Goal: Information Seeking & Learning: Learn about a topic

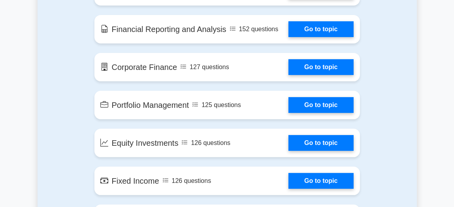
scroll to position [571, 0]
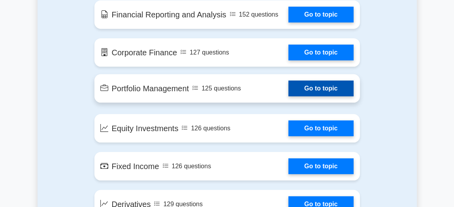
click at [320, 83] on link "Go to topic" at bounding box center [320, 89] width 65 height 16
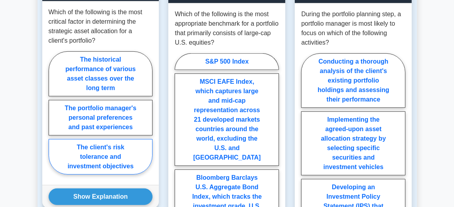
scroll to position [773, 0]
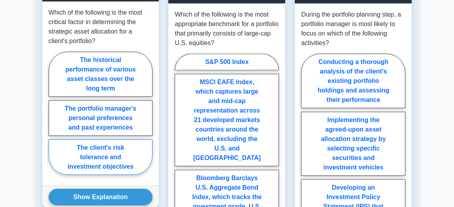
click at [103, 139] on label "The client's risk tolerance and investment objectives" at bounding box center [101, 157] width 104 height 36
click at [54, 118] on input "The client's risk tolerance and investment objectives" at bounding box center [51, 115] width 5 height 5
radio input "true"
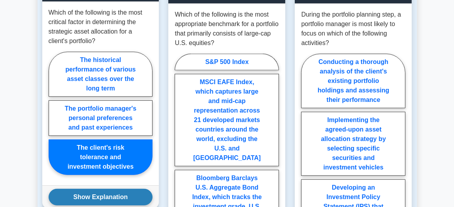
click at [91, 189] on button "Show Explanation" at bounding box center [101, 197] width 104 height 17
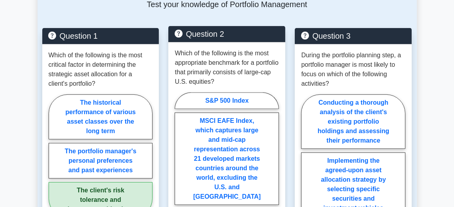
scroll to position [728, 0]
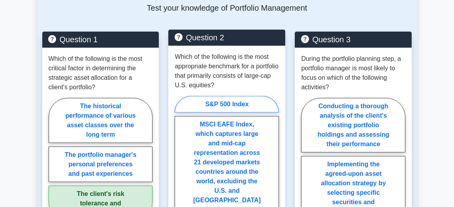
click at [225, 96] on label "S&P 500 Index" at bounding box center [227, 104] width 104 height 17
click at [180, 190] on input "S&P 500 Index" at bounding box center [177, 192] width 5 height 5
radio input "true"
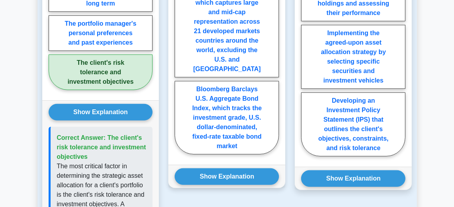
scroll to position [859, 0]
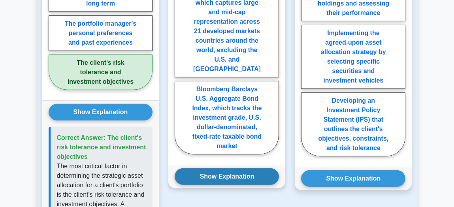
click at [219, 168] on button "Show Explanation" at bounding box center [227, 176] width 104 height 17
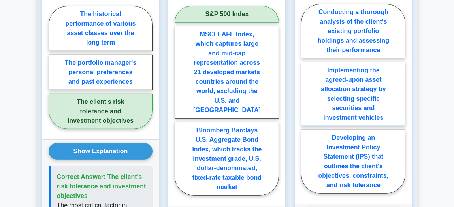
scroll to position [821, 0]
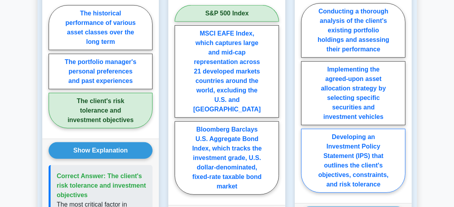
click at [339, 136] on label "Developing an Investment Policy Statement (IPS) that outlines the client's obje…" at bounding box center [353, 161] width 104 height 64
click at [306, 103] on input "Developing an Investment Policy Statement (IPS) that outlines the client's obje…" at bounding box center [303, 100] width 5 height 5
radio input "true"
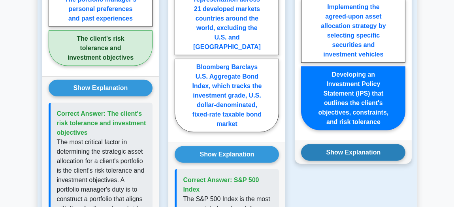
scroll to position [884, 0]
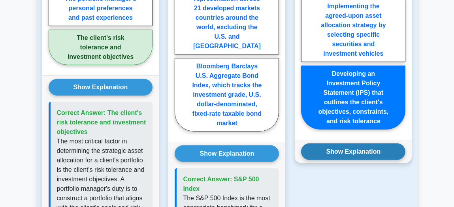
click at [352, 143] on button "Show Explanation" at bounding box center [353, 151] width 104 height 17
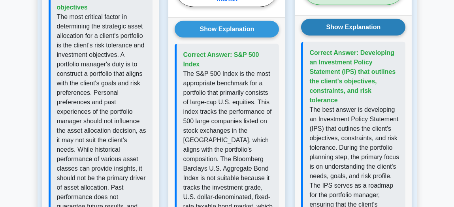
scroll to position [1010, 0]
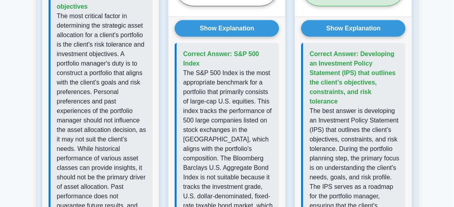
drag, startPoint x: 352, startPoint y: 119, endPoint x: 415, endPoint y: 77, distance: 75.2
click at [415, 77] on div "Question 3 During the portfolio planning step, a portfolio manager is most like…" at bounding box center [353, 98] width 126 height 697
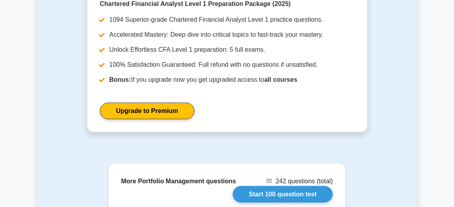
scroll to position [1501, 0]
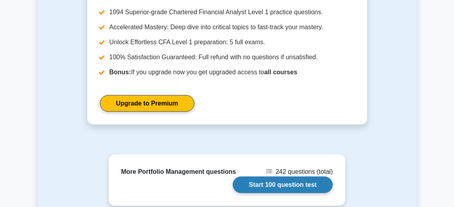
click at [276, 177] on link "Start 100 question test" at bounding box center [283, 185] width 100 height 17
click at [269, 177] on link "Start 100 question test" at bounding box center [283, 185] width 100 height 17
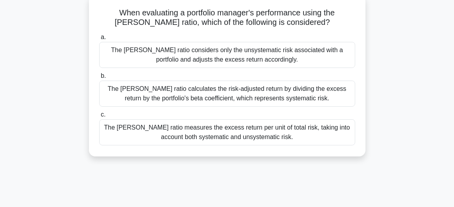
scroll to position [49, 0]
click at [200, 138] on div "The [PERSON_NAME] ratio measures the excess return per unit of total risk, taki…" at bounding box center [227, 133] width 256 height 26
click at [99, 118] on input "c. The [PERSON_NAME] ratio measures the excess return per unit of total risk, t…" at bounding box center [99, 115] width 0 height 5
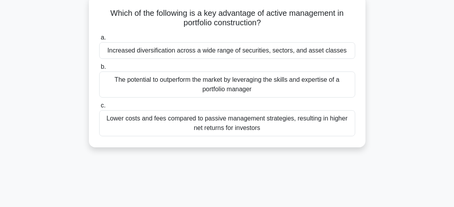
scroll to position [0, 0]
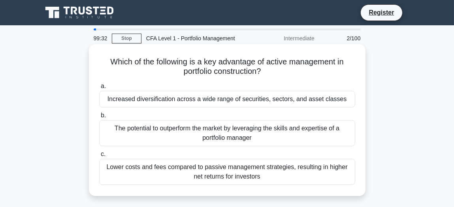
click at [238, 123] on div "The potential to outperform the market by leveraging the skills and expertise o…" at bounding box center [227, 133] width 256 height 26
click at [99, 118] on input "b. The potential to outperform the market by leveraging the skills and expertis…" at bounding box center [99, 115] width 0 height 5
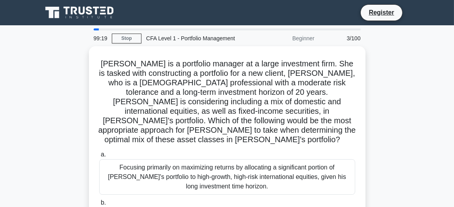
click at [159, 36] on div "CFA Level 1 - Portfolio Management" at bounding box center [195, 38] width 109 height 16
click at [213, 39] on div "CFA Level 1 - Portfolio Management" at bounding box center [195, 38] width 109 height 16
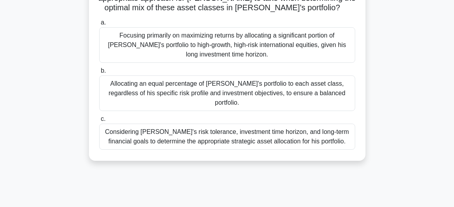
scroll to position [131, 0]
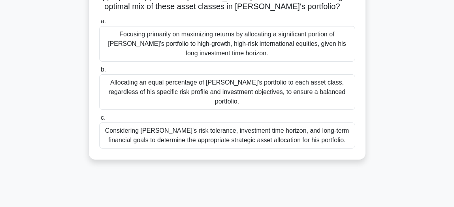
click at [200, 122] on div "Considering [PERSON_NAME]'s risk tolerance, investment time horizon, and long-t…" at bounding box center [227, 135] width 256 height 26
click at [99, 115] on input "c. Considering John's risk tolerance, investment time horizon, and long-term fi…" at bounding box center [99, 117] width 0 height 5
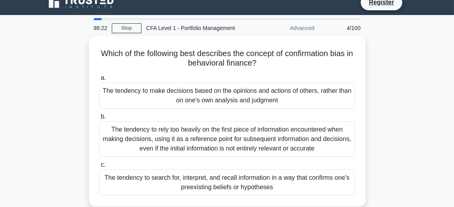
scroll to position [0, 0]
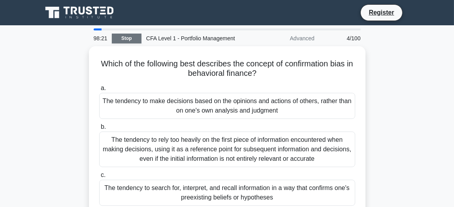
click at [126, 38] on link "Stop" at bounding box center [127, 39] width 30 height 10
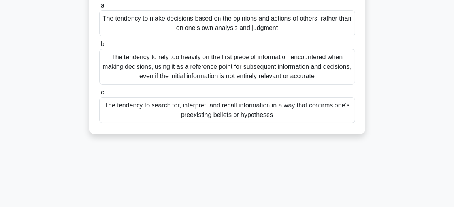
scroll to position [81, 0]
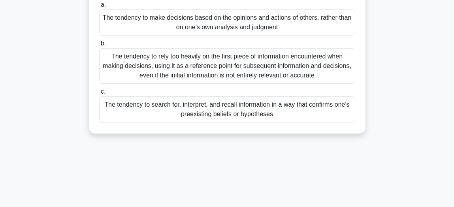
click at [203, 75] on div "The tendency to rely too heavily on the first piece of information encountered …" at bounding box center [227, 66] width 256 height 36
click at [99, 46] on input "b. The tendency to rely too heavily on the first piece of information encounter…" at bounding box center [99, 43] width 0 height 5
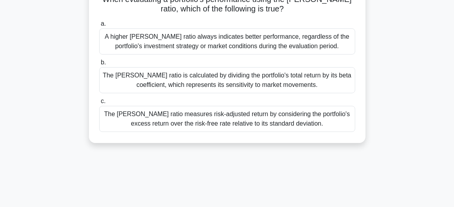
scroll to position [62, 0]
click at [276, 121] on div "The Sharpe ratio measures risk-adjusted return by considering the portfolio's e…" at bounding box center [227, 119] width 256 height 26
click at [99, 104] on input "c. The Sharpe ratio measures risk-adjusted return by considering the portfolio'…" at bounding box center [99, 101] width 0 height 5
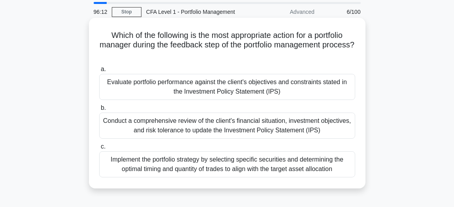
scroll to position [25, 0]
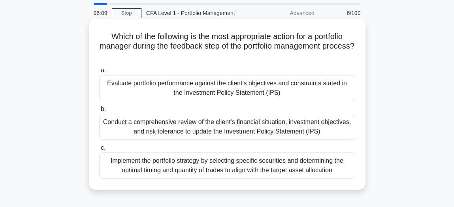
click at [228, 132] on div "Conduct a comprehensive review of the client's financial situation, investment …" at bounding box center [227, 127] width 256 height 26
click at [99, 112] on input "b. Conduct a comprehensive review of the client's financial situation, investme…" at bounding box center [99, 109] width 0 height 5
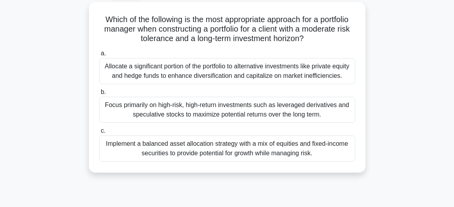
scroll to position [34, 0]
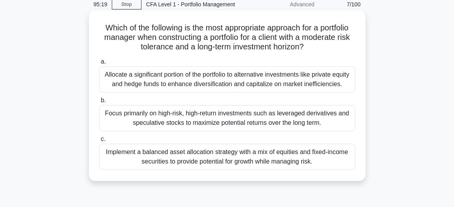
click at [203, 156] on div "Implement a balanced asset allocation strategy with a mix of equities and fixed…" at bounding box center [227, 157] width 256 height 26
click at [99, 142] on input "c. Implement a balanced asset allocation strategy with a mix of equities and fi…" at bounding box center [99, 139] width 0 height 5
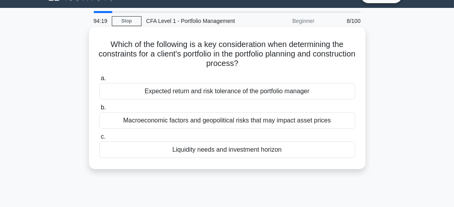
scroll to position [18, 0]
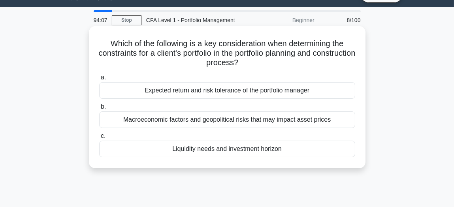
click at [230, 149] on div "Liquidity needs and investment horizon" at bounding box center [227, 149] width 256 height 17
click at [99, 139] on input "c. Liquidity needs and investment horizon" at bounding box center [99, 136] width 0 height 5
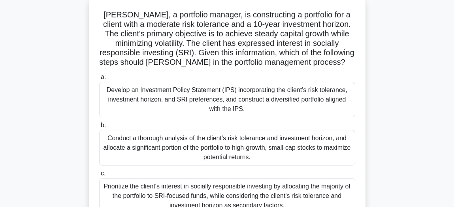
scroll to position [45, 0]
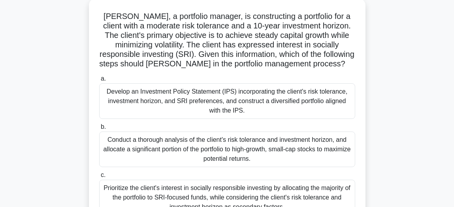
click at [190, 105] on div "Develop an Investment Policy Statement (IPS) incorporating the client's risk to…" at bounding box center [227, 101] width 256 height 36
click at [99, 81] on input "a. Develop an Investment Policy Statement (IPS) incorporating the client's risk…" at bounding box center [99, 78] width 0 height 5
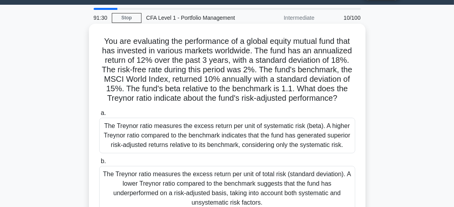
scroll to position [19, 0]
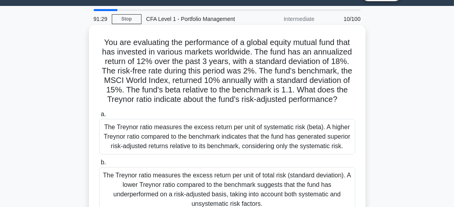
click at [364, 53] on div "You are evaluating the performance of a global equity mutual fund that has inve…" at bounding box center [227, 153] width 277 height 256
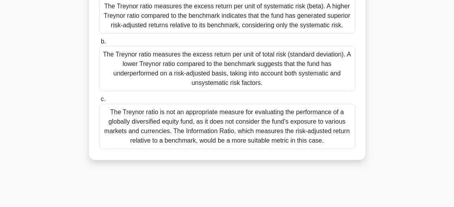
scroll to position [154, 0]
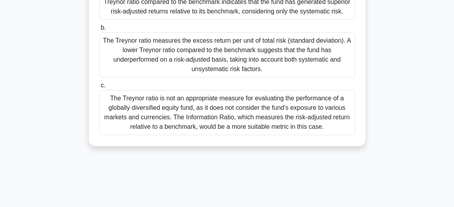
click at [257, 119] on div "The Treynor ratio is not an appropriate measure for evaluating the performance …" at bounding box center [227, 112] width 256 height 45
click at [99, 88] on input "c. The Treynor ratio is not an appropriate measure for evaluating the performan…" at bounding box center [99, 85] width 0 height 5
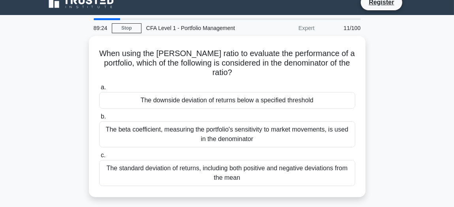
scroll to position [0, 0]
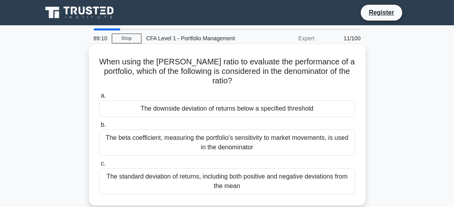
drag, startPoint x: 266, startPoint y: 102, endPoint x: 242, endPoint y: 110, distance: 24.9
click at [242, 110] on div "The downside deviation of returns below a specified threshold" at bounding box center [227, 108] width 256 height 17
click at [99, 98] on input "a. The downside deviation of returns below a specified threshold" at bounding box center [99, 95] width 0 height 5
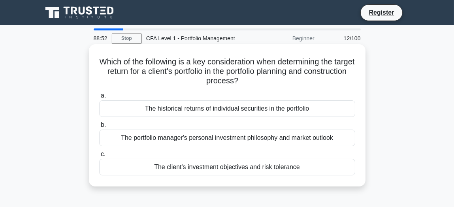
click at [241, 172] on div "The client's investment objectives and risk tolerance" at bounding box center [227, 167] width 256 height 17
click at [99, 157] on input "c. The client's investment objectives and risk tolerance" at bounding box center [99, 154] width 0 height 5
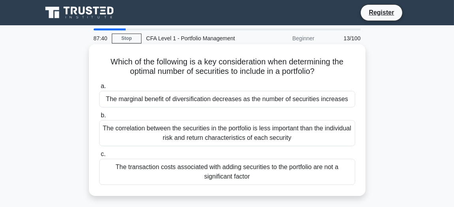
click at [188, 104] on div "The marginal benefit of diversification decreases as the number of securities i…" at bounding box center [227, 99] width 256 height 17
click at [99, 89] on input "a. The marginal benefit of diversification decreases as the number of securitie…" at bounding box center [99, 86] width 0 height 5
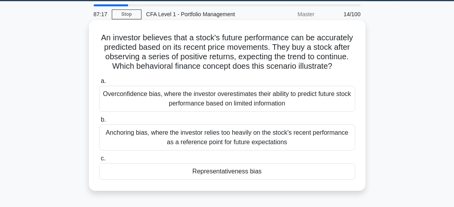
scroll to position [31, 0]
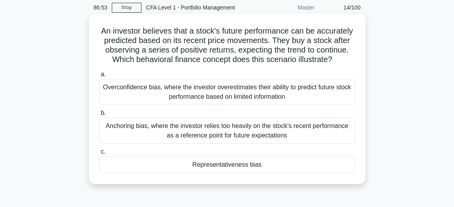
click at [207, 134] on div "Anchoring bias, where the investor relies too heavily on the stock's recent per…" at bounding box center [227, 131] width 256 height 26
click at [99, 116] on input "b. Anchoring bias, where the investor relies too heavily on the stock's recent …" at bounding box center [99, 113] width 0 height 5
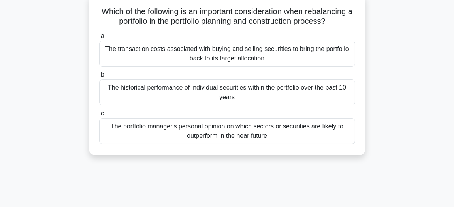
scroll to position [51, 0]
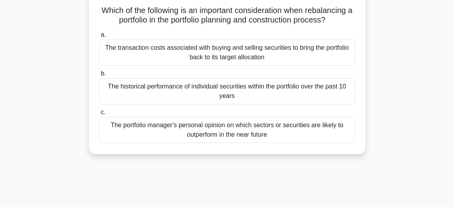
click at [214, 52] on div "The transaction costs associated with buying and selling securities to bring th…" at bounding box center [227, 53] width 256 height 26
click at [99, 38] on input "a. The transaction costs associated with buying and selling securities to bring…" at bounding box center [99, 34] width 0 height 5
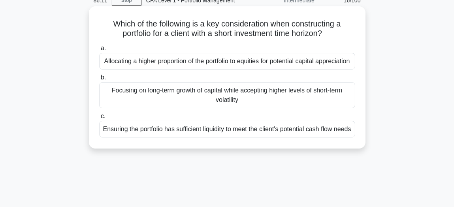
scroll to position [39, 0]
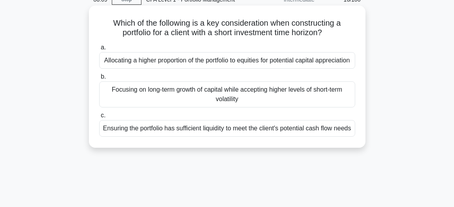
click at [275, 137] on div "Ensuring the portfolio has sufficient liquidity to meet the client's potential …" at bounding box center [227, 128] width 256 height 17
click at [99, 118] on input "c. Ensuring the portfolio has sufficient liquidity to meet the client's potenti…" at bounding box center [99, 115] width 0 height 5
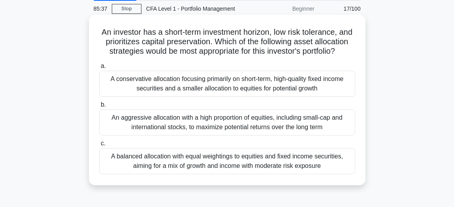
scroll to position [30, 0]
click at [254, 95] on div "A conservative allocation focusing primarily on short-term, high-quality fixed …" at bounding box center [227, 84] width 256 height 26
click at [99, 69] on input "a. A conservative allocation focusing primarily on short-term, high-quality fix…" at bounding box center [99, 66] width 0 height 5
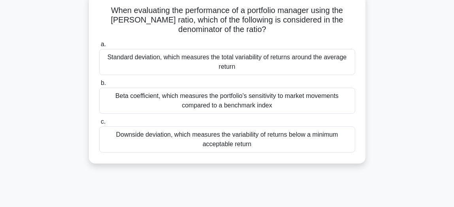
scroll to position [53, 0]
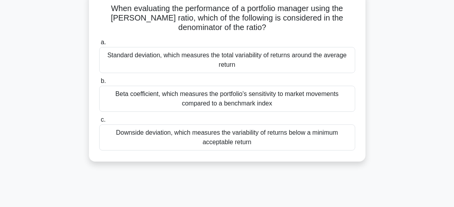
click at [331, 140] on div "Downside deviation, which measures the variability of returns below a minimum a…" at bounding box center [227, 137] width 256 height 26
click at [99, 122] on input "c. Downside deviation, which measures the variability of returns below a minimu…" at bounding box center [99, 119] width 0 height 5
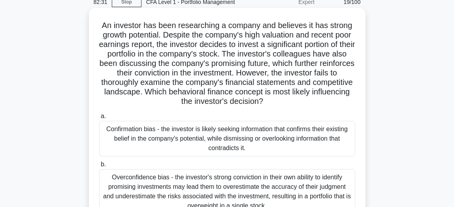
scroll to position [40, 0]
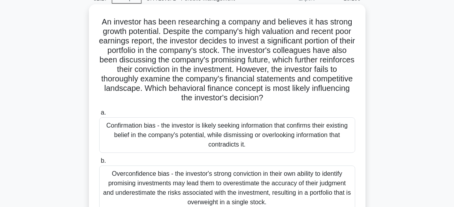
click at [252, 140] on div "Confirmation bias - the investor is likely seeking information that confirms th…" at bounding box center [227, 135] width 256 height 36
click at [99, 115] on input "a. Confirmation bias - the investor is likely seeking information that confirms…" at bounding box center [99, 112] width 0 height 5
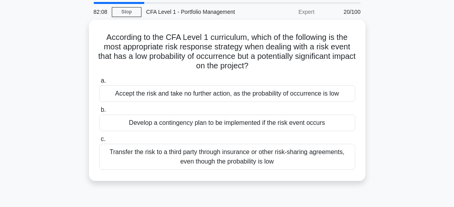
scroll to position [12, 0]
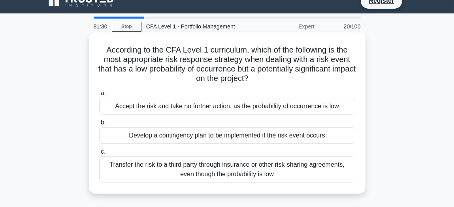
click at [206, 138] on div "Develop a contingency plan to be implemented if the risk event occurs" at bounding box center [227, 135] width 256 height 17
click at [99, 125] on input "b. Develop a contingency plan to be implemented if the risk event occurs" at bounding box center [99, 122] width 0 height 5
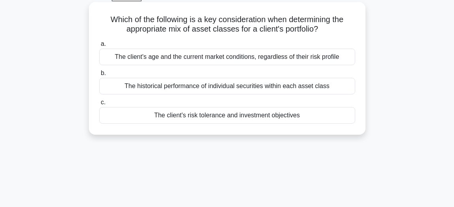
scroll to position [43, 0]
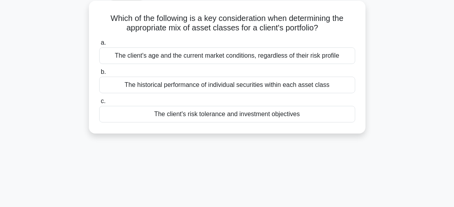
click at [269, 109] on div "The client's risk tolerance and investment objectives" at bounding box center [227, 114] width 256 height 17
click at [99, 104] on input "c. The client's risk tolerance and investment objectives" at bounding box center [99, 101] width 0 height 5
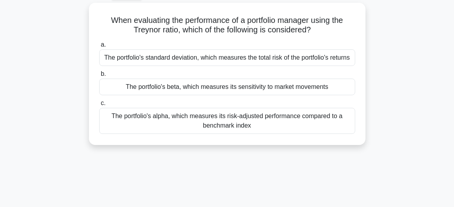
scroll to position [0, 0]
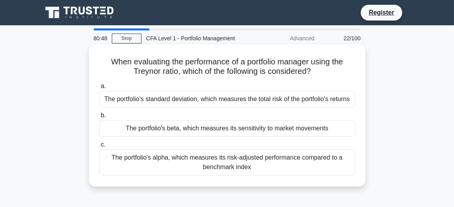
click at [268, 130] on div "The portfolio's beta, which measures its sensitivity to market movements" at bounding box center [227, 128] width 256 height 17
click at [99, 118] on input "b. The portfolio's beta, which measures its sensitivity to market movements" at bounding box center [99, 115] width 0 height 5
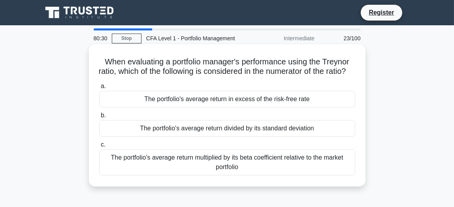
click at [294, 117] on div "a. The portfolio's average return in excess of the risk-free rate b. The portfo…" at bounding box center [227, 128] width 266 height 97
click at [249, 105] on div "The portfolio's average return in excess of the risk-free rate" at bounding box center [227, 99] width 256 height 17
click at [99, 89] on input "a. The portfolio's average return in excess of the risk-free rate" at bounding box center [99, 86] width 0 height 5
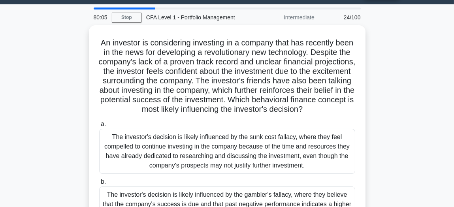
scroll to position [20, 0]
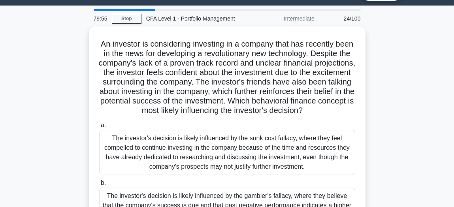
click at [392, 103] on div "An investor is considering investing in a company that has recently been in the…" at bounding box center [227, 168] width 379 height 285
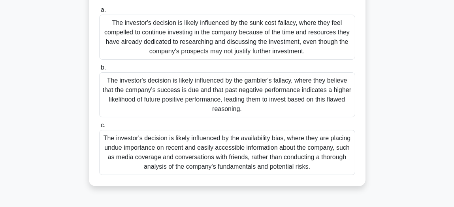
scroll to position [132, 0]
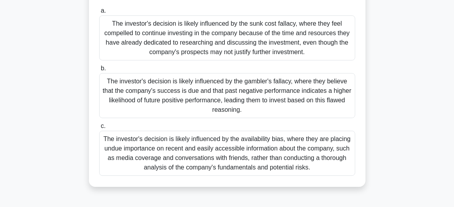
click at [226, 97] on div "The investor's decision is likely influenced by the gambler's fallacy, where th…" at bounding box center [227, 95] width 256 height 45
click at [99, 71] on input "b. The investor's decision is likely influenced by the gambler's fallacy, where…" at bounding box center [99, 68] width 0 height 5
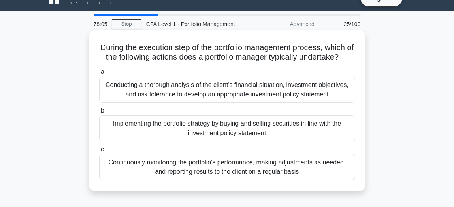
scroll to position [14, 0]
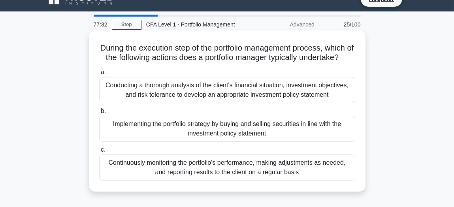
click at [232, 142] on div "Implementing the portfolio strategy by buying and selling securities in line wi…" at bounding box center [227, 129] width 256 height 26
click at [99, 114] on input "b. Implementing the portfolio strategy by buying and selling securities in line…" at bounding box center [99, 111] width 0 height 5
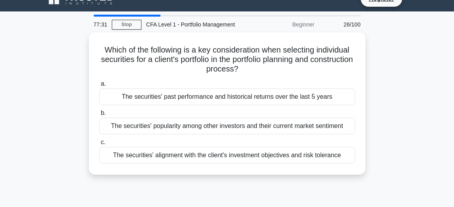
scroll to position [0, 0]
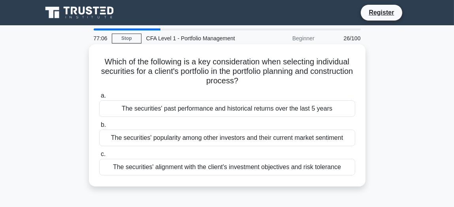
click at [249, 173] on div "The securities' alignment with the client's investment objectives and risk tole…" at bounding box center [227, 167] width 256 height 17
click at [99, 157] on input "c. The securities' alignment with the client's investment objectives and risk t…" at bounding box center [99, 154] width 0 height 5
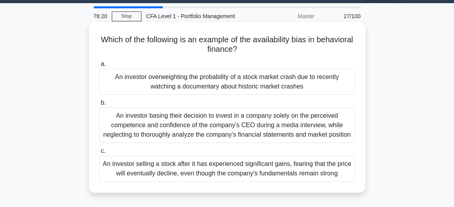
scroll to position [21, 0]
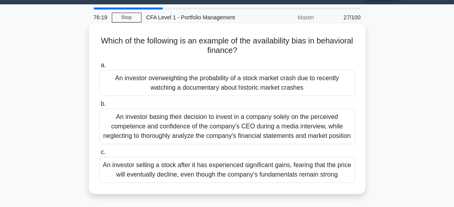
click at [178, 117] on div "An investor basing their decision to invest in a company solely on the perceive…" at bounding box center [227, 127] width 256 height 36
click at [99, 107] on input "b. An investor basing their decision to invest in a company solely on the perce…" at bounding box center [99, 104] width 0 height 5
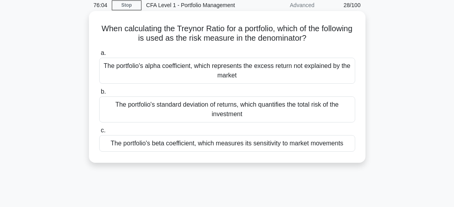
scroll to position [34, 0]
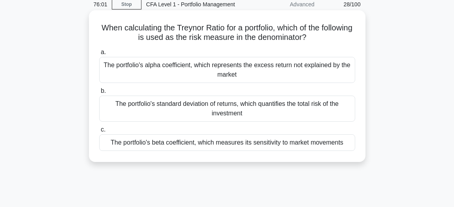
click at [176, 145] on div "The portfolio's beta coefficient, which measures its sensitivity to market move…" at bounding box center [227, 142] width 256 height 17
click at [99, 132] on input "c. The portfolio's beta coefficient, which measures its sensitivity to market m…" at bounding box center [99, 129] width 0 height 5
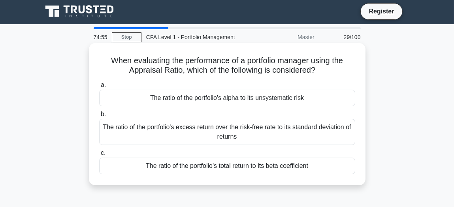
scroll to position [0, 0]
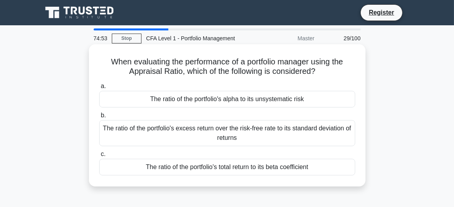
click at [250, 135] on div "The ratio of the portfolio's excess return over the risk-free rate to its stand…" at bounding box center [227, 133] width 256 height 26
click at [99, 118] on input "b. The ratio of the portfolio's excess return over the risk-free rate to its st…" at bounding box center [99, 115] width 0 height 5
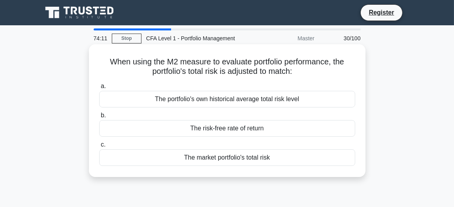
click at [185, 100] on div "The portfolio's own historical average total risk level" at bounding box center [227, 99] width 256 height 17
click at [99, 89] on input "a. The portfolio's own historical average total risk level" at bounding box center [99, 86] width 0 height 5
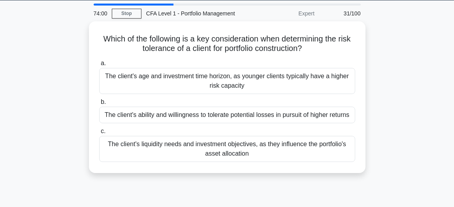
scroll to position [25, 0]
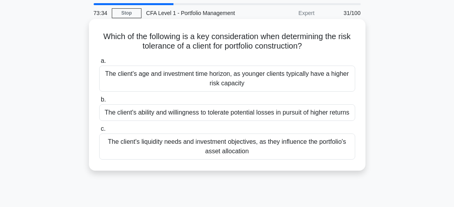
click at [273, 158] on div "The client's liquidity needs and investment objectives, as they influence the p…" at bounding box center [227, 147] width 256 height 26
click at [99, 132] on input "c. The client's liquidity needs and investment objectives, as they influence th…" at bounding box center [99, 128] width 0 height 5
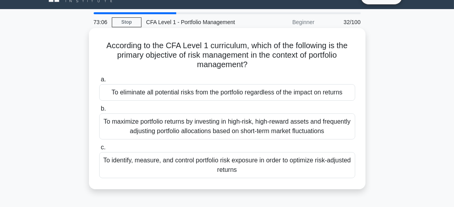
scroll to position [16, 0]
click at [193, 168] on div "To identify, measure, and control portfolio risk exposure in order to optimize …" at bounding box center [227, 165] width 256 height 26
click at [99, 150] on input "c. To identify, measure, and control portfolio risk exposure in order to optimi…" at bounding box center [99, 147] width 0 height 5
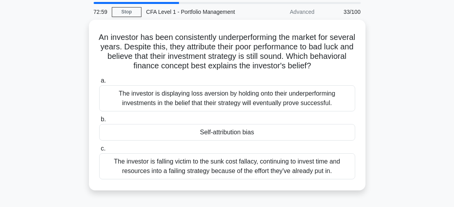
scroll to position [30, 0]
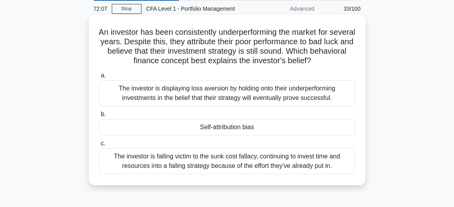
click at [245, 94] on div "The investor is displaying loss aversion by holding onto their underperforming …" at bounding box center [227, 93] width 256 height 26
click at [99, 78] on input "a. The investor is displaying loss aversion by holding onto their underperformi…" at bounding box center [99, 75] width 0 height 5
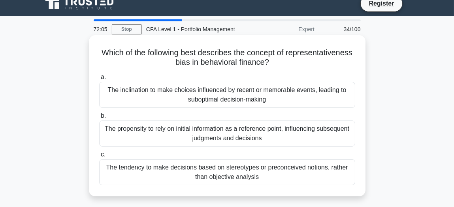
scroll to position [9, 0]
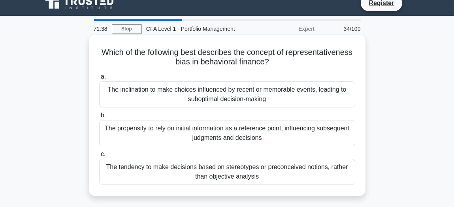
click at [290, 124] on div "The propensity to rely on initial information as a reference point, influencing…" at bounding box center [227, 133] width 256 height 26
click at [99, 118] on input "b. The propensity to rely on initial information as a reference point, influenc…" at bounding box center [99, 115] width 0 height 5
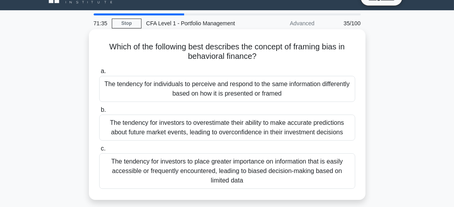
scroll to position [16, 0]
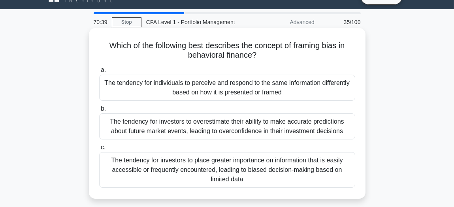
click at [251, 90] on div "The tendency for individuals to perceive and respond to the same information di…" at bounding box center [227, 88] width 256 height 26
click at [99, 73] on input "a. The tendency for individuals to perceive and respond to the same information…" at bounding box center [99, 70] width 0 height 5
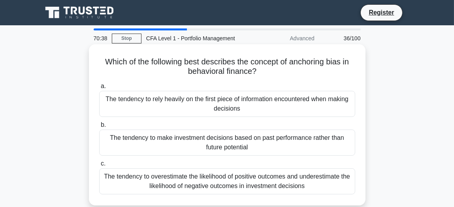
scroll to position [0, 0]
click at [198, 101] on div "The tendency to rely heavily on the first piece of information encountered when…" at bounding box center [227, 104] width 256 height 26
click at [99, 89] on input "a. The tendency to rely heavily on the first piece of information encountered w…" at bounding box center [99, 86] width 0 height 5
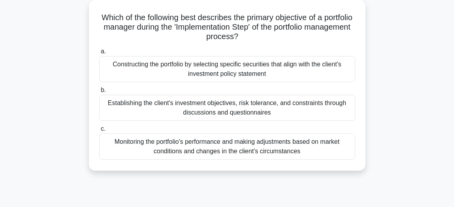
scroll to position [45, 0]
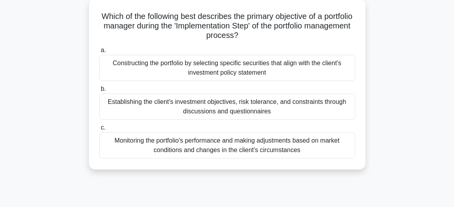
click at [250, 57] on div "Constructing the portfolio by selecting specific securities that align with the…" at bounding box center [227, 68] width 256 height 26
click at [99, 53] on input "a. Constructing the portfolio by selecting specific securities that align with …" at bounding box center [99, 50] width 0 height 5
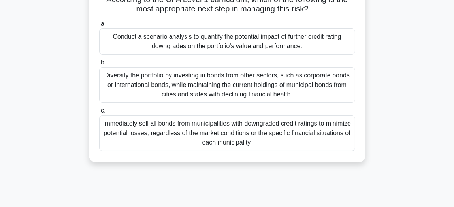
scroll to position [110, 0]
click at [185, 80] on div "Diversify the portfolio by investing in bonds from other sectors, such as corpo…" at bounding box center [227, 85] width 256 height 36
click at [99, 65] on input "b. Diversify the portfolio by investing in bonds from other sectors, such as co…" at bounding box center [99, 62] width 0 height 5
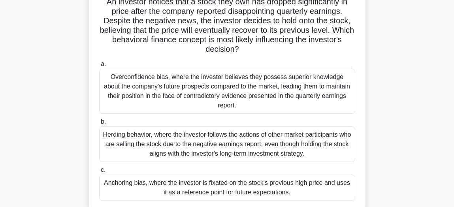
scroll to position [60, 0]
click at [214, 91] on div "Overconfidence bias, where the investor believes they possess superior knowledg…" at bounding box center [227, 91] width 256 height 45
click at [99, 67] on input "a. Overconfidence bias, where the investor believes they possess superior knowl…" at bounding box center [99, 64] width 0 height 5
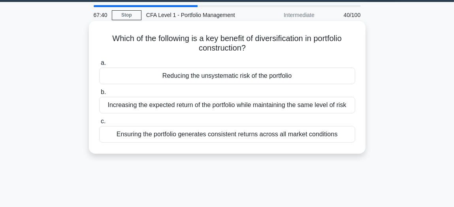
scroll to position [31, 0]
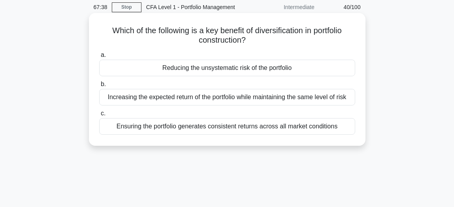
click at [247, 70] on div "Reducing the unsystematic risk of the portfolio" at bounding box center [227, 68] width 256 height 17
click at [99, 58] on input "a. Reducing the unsystematic risk of the portfolio" at bounding box center [99, 55] width 0 height 5
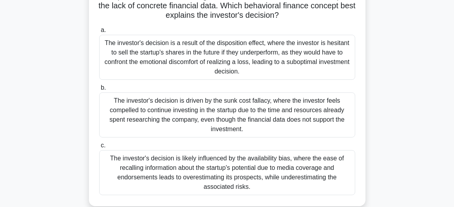
scroll to position [120, 0]
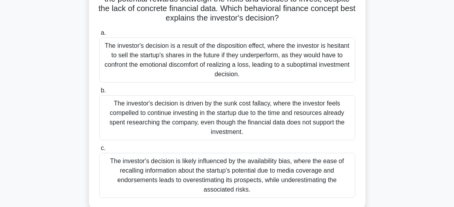
click at [206, 53] on div "The investor's decision is a result of the disposition effect, where the invest…" at bounding box center [227, 60] width 256 height 45
click at [99, 36] on input "a. The investor's decision is a result of the disposition effect, where the inv…" at bounding box center [99, 32] width 0 height 5
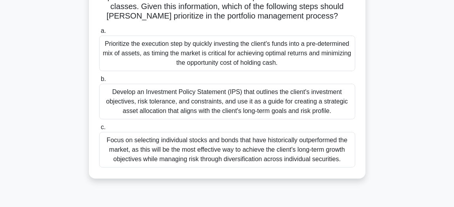
scroll to position [115, 0]
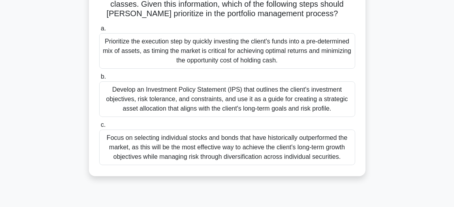
click at [272, 94] on div "Develop an Investment Policy Statement (IPS) that outlines the client's investm…" at bounding box center [227, 99] width 256 height 36
click at [99, 79] on input "b. Develop an Investment Policy Statement (IPS) that outlines the client's inve…" at bounding box center [99, 76] width 0 height 5
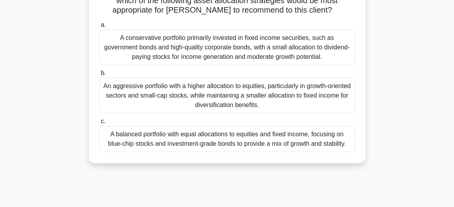
scroll to position [110, 0]
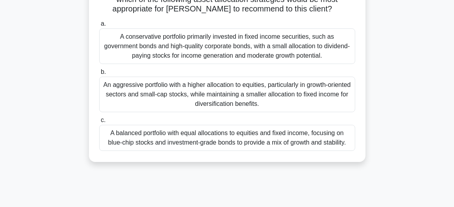
click at [250, 102] on div "An aggressive portfolio with a higher allocation to equities, particularly in g…" at bounding box center [227, 95] width 256 height 36
click at [99, 75] on input "b. An aggressive portfolio with a higher allocation to equities, particularly i…" at bounding box center [99, 72] width 0 height 5
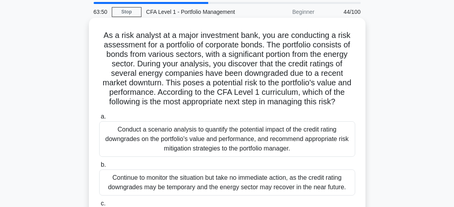
scroll to position [29, 0]
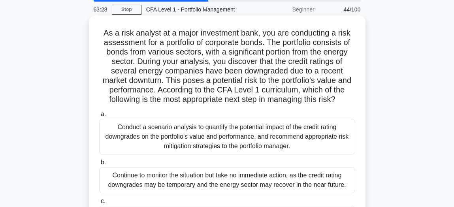
drag, startPoint x: 356, startPoint y: 105, endPoint x: 306, endPoint y: 85, distance: 53.7
click at [306, 85] on div "As a risk analyst at a major investment bank, you are conducting a risk assessm…" at bounding box center [227, 129] width 270 height 221
click at [306, 85] on h5 "As a risk analyst at a major investment bank, you are conducting a risk assessm…" at bounding box center [227, 66] width 258 height 77
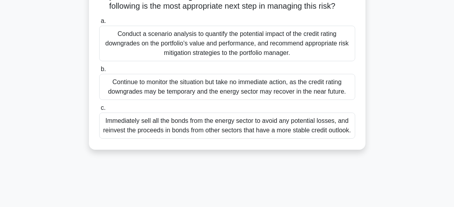
scroll to position [82, 0]
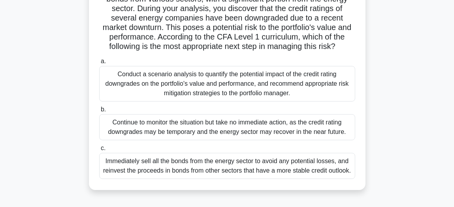
click at [189, 85] on div "Conduct a scenario analysis to quantify the potential impact of the credit rati…" at bounding box center [227, 84] width 256 height 36
click at [99, 64] on input "a. Conduct a scenario analysis to quantify the potential impact of the credit r…" at bounding box center [99, 61] width 0 height 5
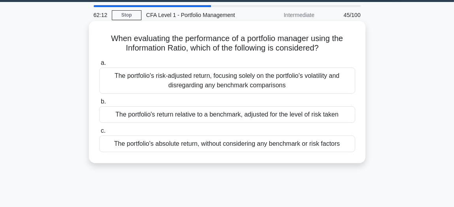
scroll to position [24, 0]
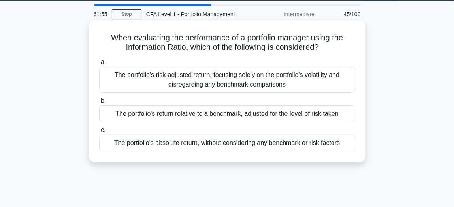
click at [201, 114] on div "The portfolio's return relative to a benchmark, adjusted for the level of risk …" at bounding box center [227, 114] width 256 height 17
click at [99, 104] on input "b. The portfolio's return relative to a benchmark, adjusted for the level of ri…" at bounding box center [99, 100] width 0 height 5
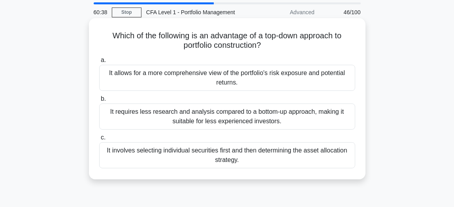
scroll to position [0, 0]
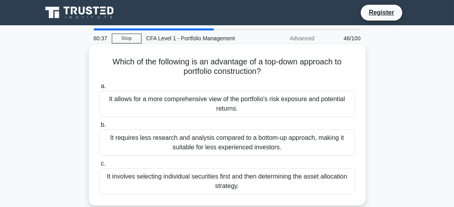
click at [217, 111] on div "It allows for a more comprehensive view of the portfolio's risk exposure and po…" at bounding box center [227, 104] width 256 height 26
click at [99, 89] on input "a. It allows for a more comprehensive view of the portfolio's risk exposure and…" at bounding box center [99, 86] width 0 height 5
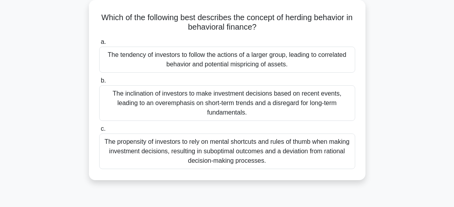
scroll to position [45, 0]
click at [265, 71] on div "The tendency of investors to follow the actions of a larger group, leading to c…" at bounding box center [227, 59] width 256 height 26
click at [99, 44] on input "a. The tendency of investors to follow the actions of a larger group, leading t…" at bounding box center [99, 41] width 0 height 5
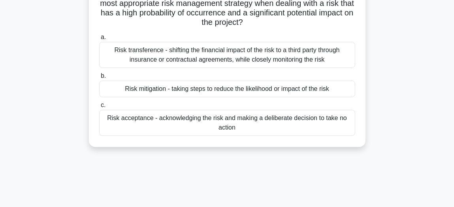
scroll to position [70, 0]
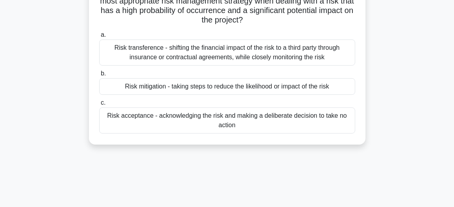
click at [230, 84] on div "Risk mitigation - taking steps to reduce the likelihood or impact of the risk" at bounding box center [227, 86] width 256 height 17
click at [99, 76] on input "b. Risk mitigation - taking steps to reduce the likelihood or impact of the risk" at bounding box center [99, 73] width 0 height 5
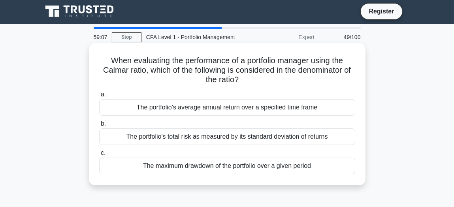
scroll to position [0, 0]
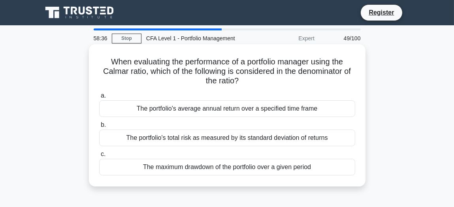
click at [233, 109] on div "The portfolio's average annual return over a specified time frame" at bounding box center [227, 108] width 256 height 17
click at [99, 98] on input "a. The portfolio's average annual return over a specified time frame" at bounding box center [99, 95] width 0 height 5
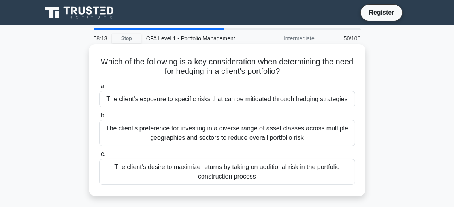
click at [273, 102] on div "The client's exposure to specific risks that can be mitigated through hedging s…" at bounding box center [227, 99] width 256 height 17
click at [99, 89] on input "a. The client's exposure to specific risks that can be mitigated through hedgin…" at bounding box center [99, 86] width 0 height 5
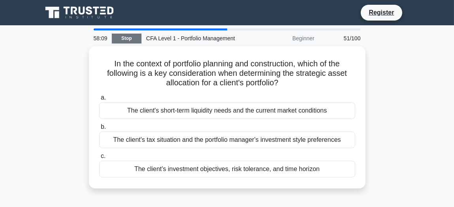
click at [123, 41] on link "Stop" at bounding box center [127, 39] width 30 height 10
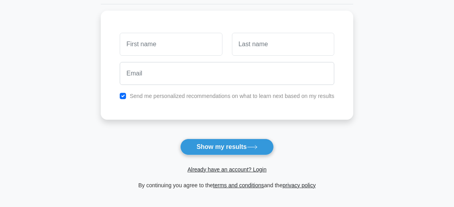
scroll to position [102, 0]
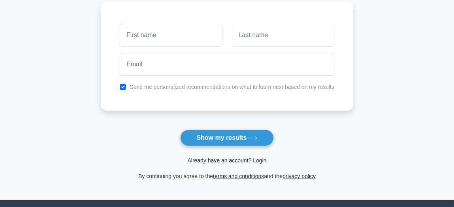
scroll to position [111, 0]
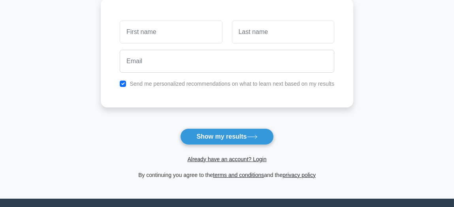
click at [178, 36] on input "text" at bounding box center [171, 32] width 102 height 23
type input "Vikas"
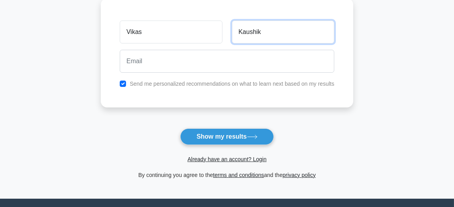
type input "Kaushik"
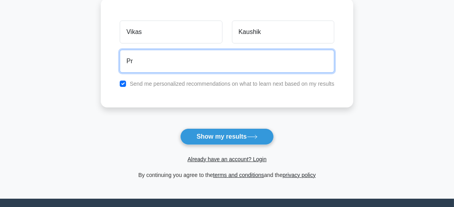
type input "P"
type input "v"
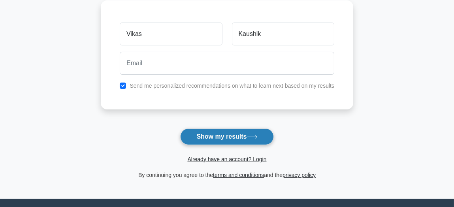
click at [234, 137] on button "Show my results" at bounding box center [226, 136] width 93 height 17
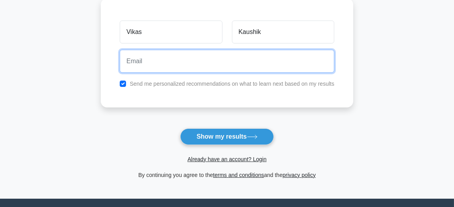
click at [156, 62] on input "email" at bounding box center [227, 61] width 215 height 23
type input "[EMAIL_ADDRESS][DOMAIN_NAME]"
click at [180, 128] on button "Show my results" at bounding box center [226, 136] width 93 height 17
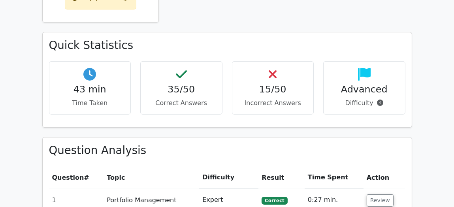
scroll to position [406, 0]
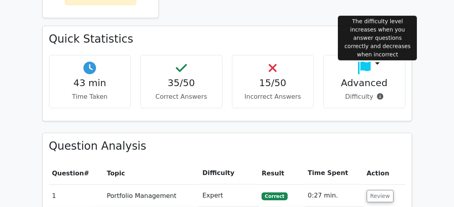
click at [378, 93] on icon at bounding box center [380, 96] width 6 height 6
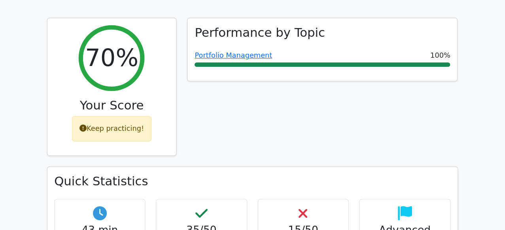
scroll to position [284, 0]
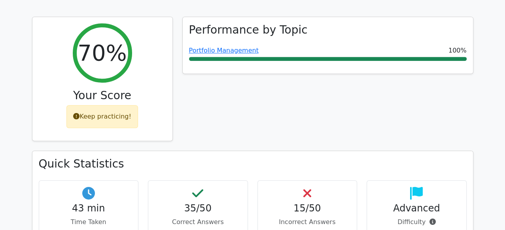
drag, startPoint x: 446, startPoint y: 0, endPoint x: 294, endPoint y: 100, distance: 181.6
click at [294, 100] on div "Performance by Topic Portfolio Management 100%" at bounding box center [327, 84] width 300 height 134
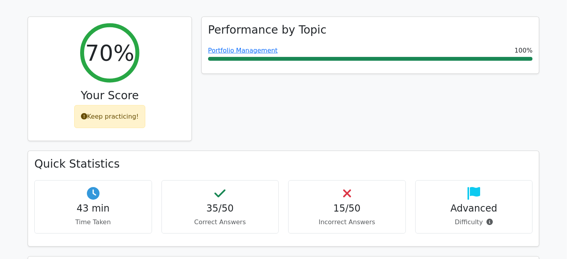
drag, startPoint x: 437, startPoint y: 1, endPoint x: 317, endPoint y: 91, distance: 150.4
click at [317, 91] on div "Performance by Topic Portfolio Management 100%" at bounding box center [371, 84] width 348 height 134
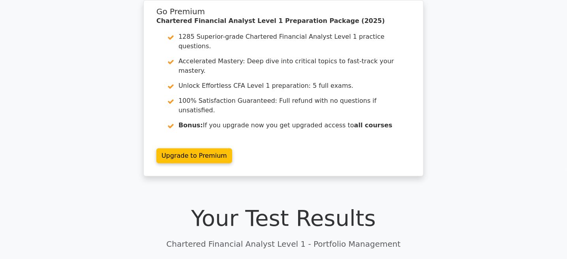
scroll to position [0, 0]
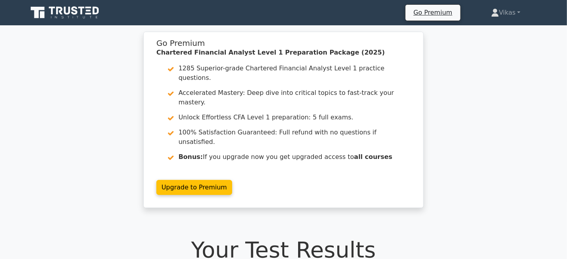
click at [454, 207] on h1 "Your Test Results" at bounding box center [284, 249] width 512 height 26
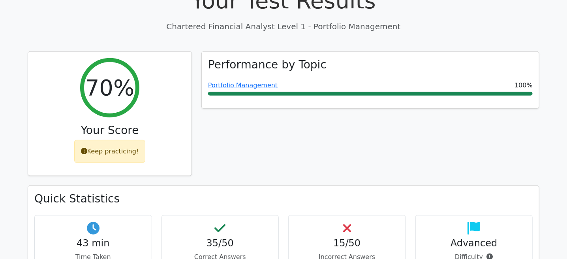
scroll to position [245, 0]
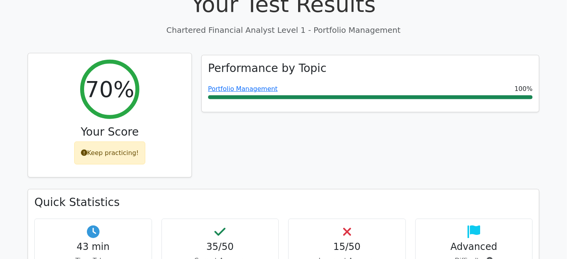
click at [85, 149] on icon at bounding box center [84, 152] width 6 height 6
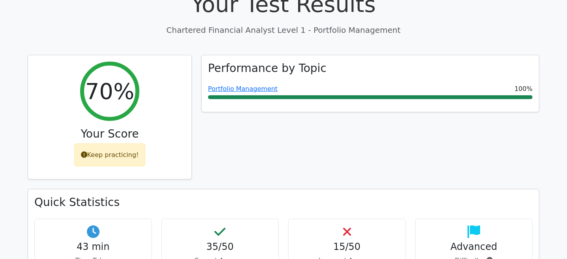
click at [302, 111] on div "Performance by Topic Portfolio Management 100%" at bounding box center [371, 122] width 348 height 134
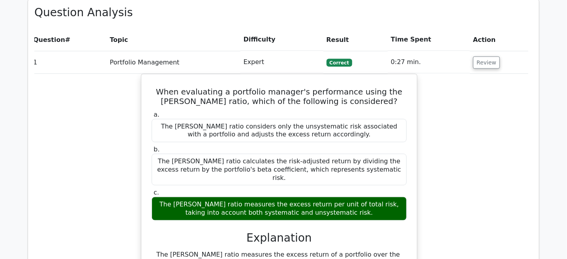
scroll to position [543, 0]
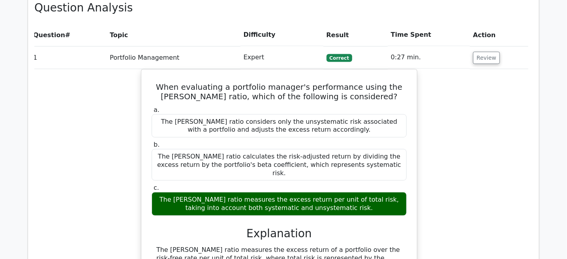
click at [454, 110] on div "When evaluating a portfolio manager's performance using the [PERSON_NAME] ratio…" at bounding box center [279, 244] width 499 height 351
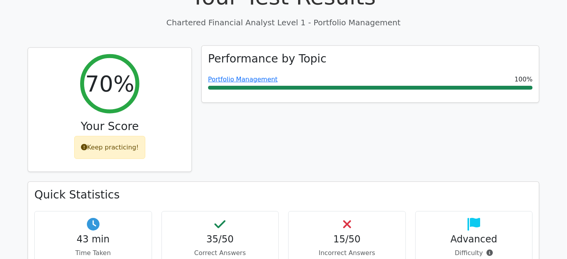
scroll to position [254, 0]
